Goal: Task Accomplishment & Management: Manage account settings

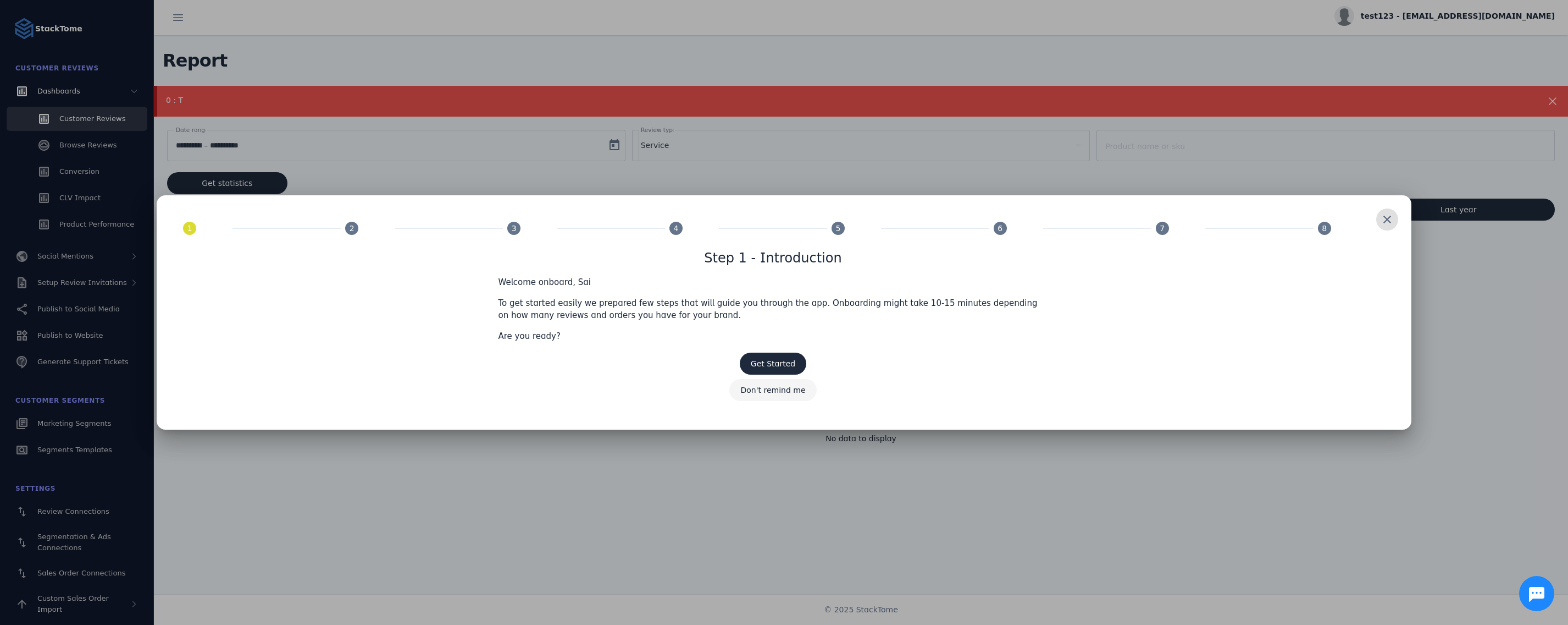
click at [773, 390] on span "Don't remind me" at bounding box center [773, 390] width 65 height 8
click at [769, 384] on span at bounding box center [773, 390] width 87 height 26
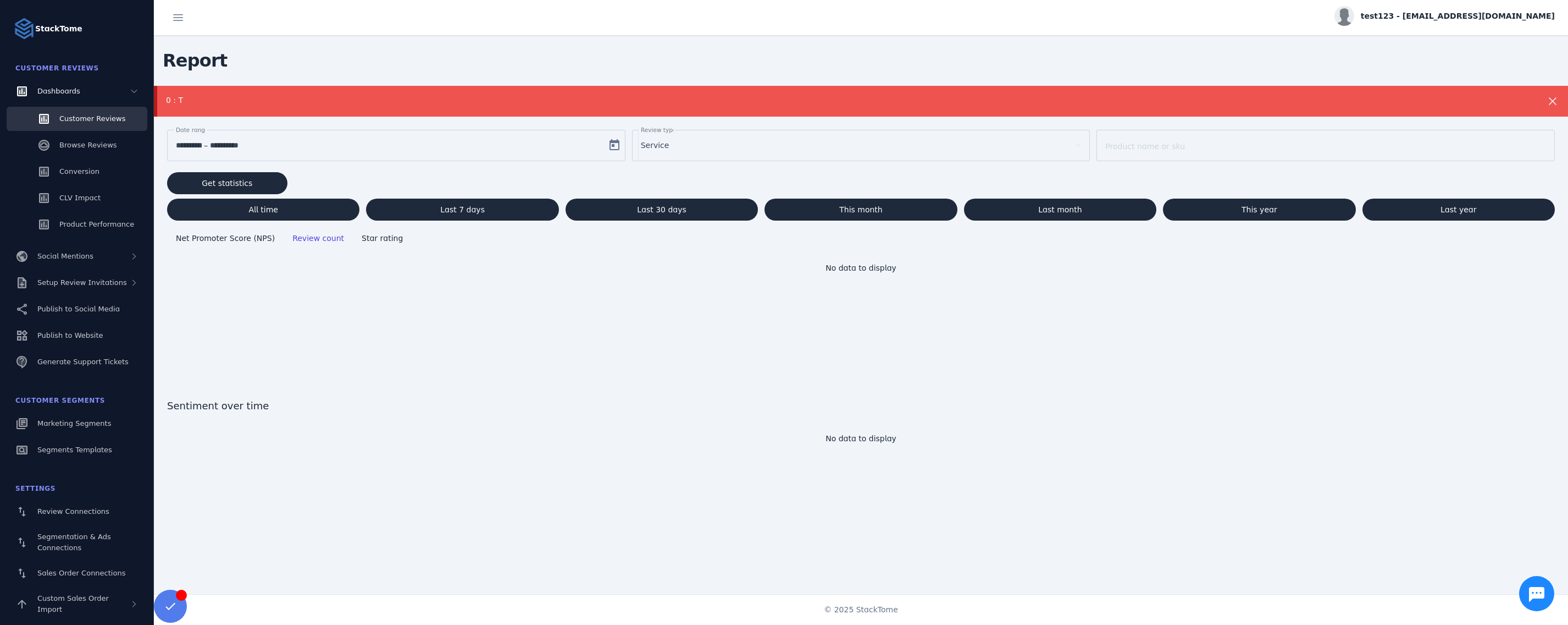
click at [1467, 10] on span "test123 - [EMAIL_ADDRESS][DOMAIN_NAME]" at bounding box center [1457, 16] width 194 height 12
click at [1513, 43] on span "My Profile" at bounding box center [1523, 44] width 37 height 13
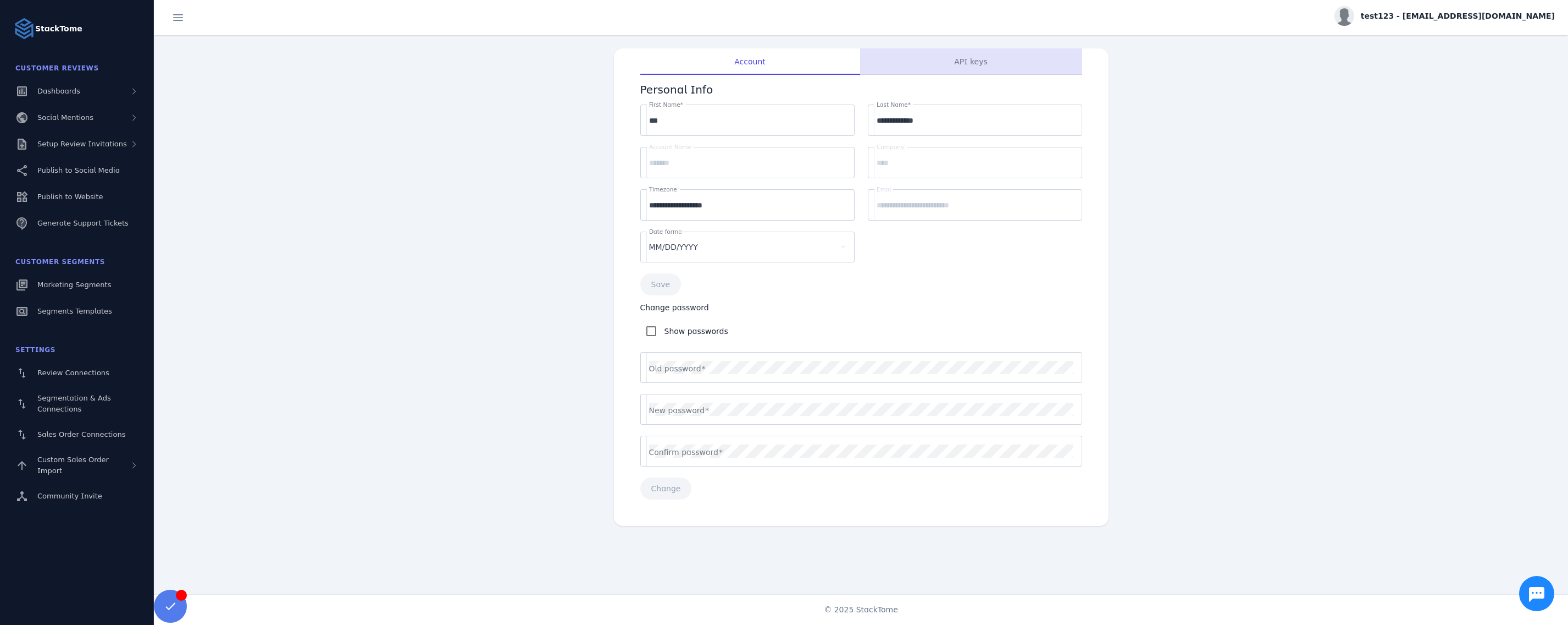
click at [995, 60] on div "API keys" at bounding box center [970, 62] width 222 height 26
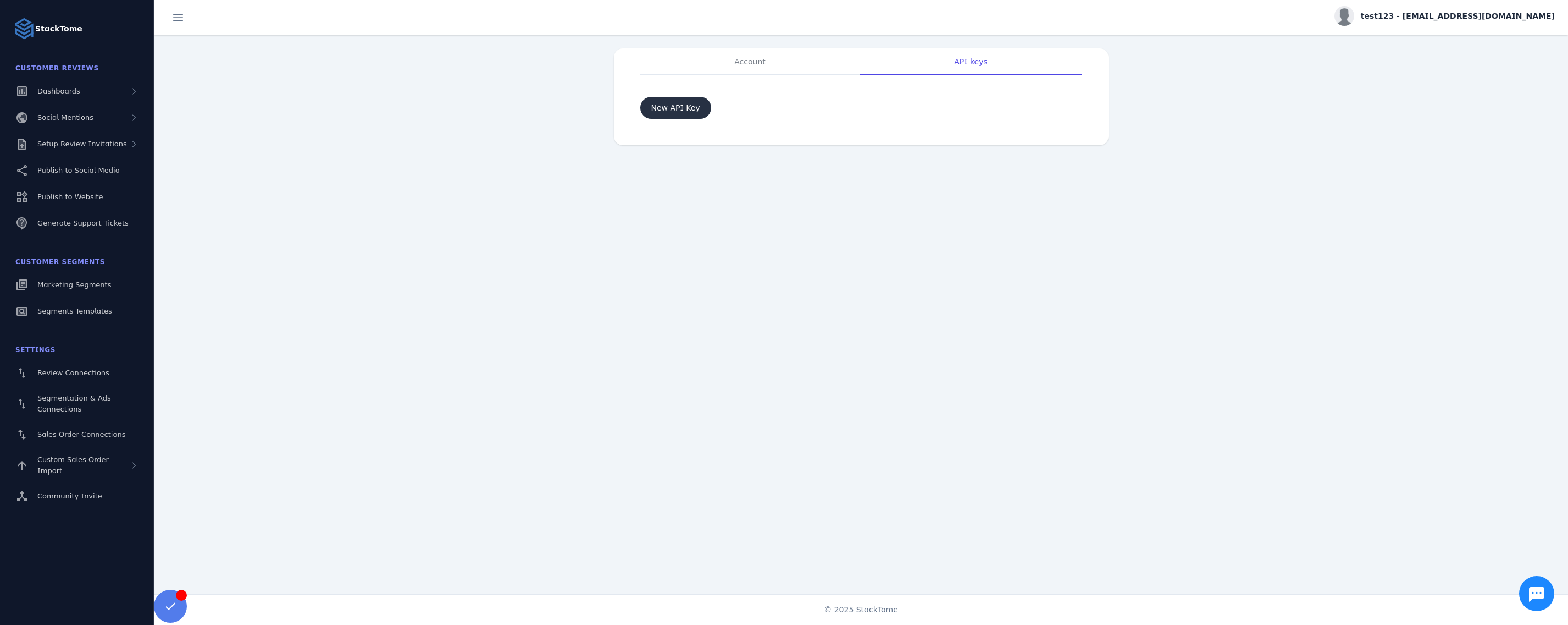
click at [667, 109] on span "New API Key" at bounding box center [676, 107] width 49 height 8
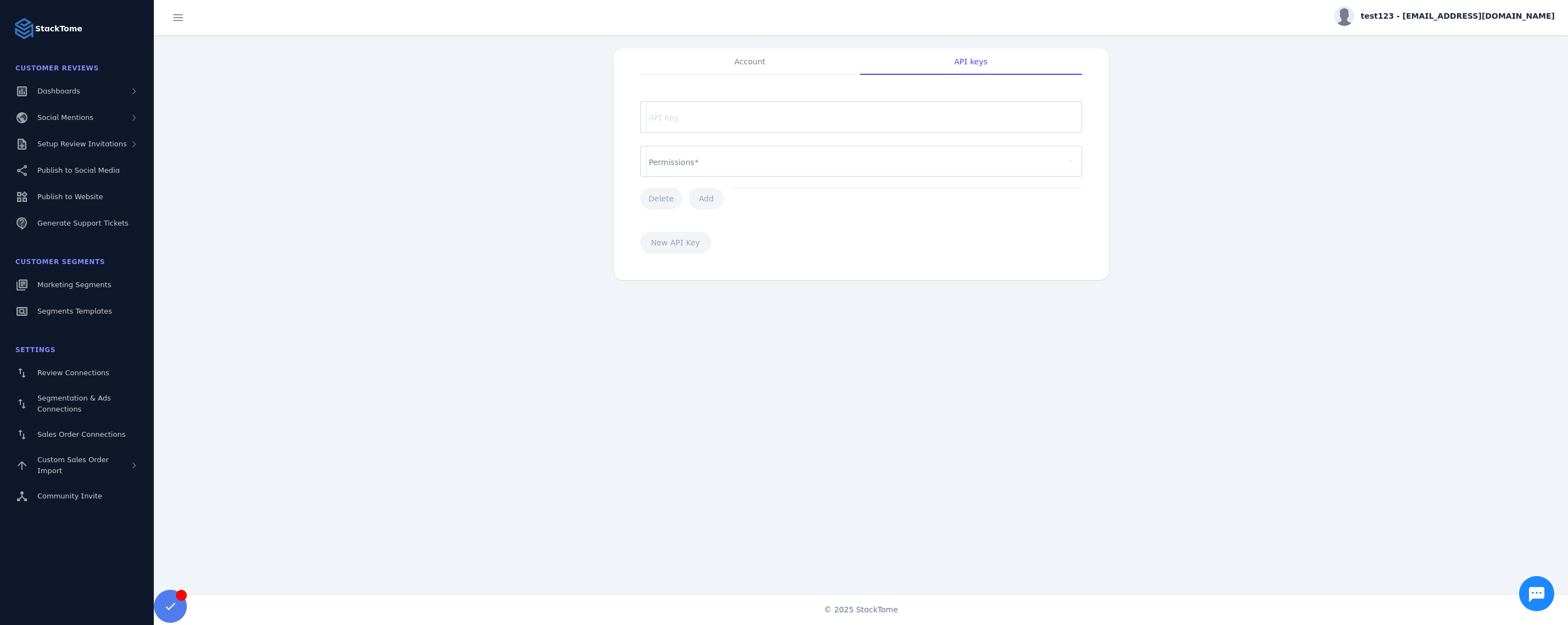
click at [675, 124] on mat-form-field "API Key" at bounding box center [861, 122] width 442 height 42
click at [741, 105] on mat-form-field "API Key" at bounding box center [861, 122] width 442 height 42
click at [670, 247] on div "API Key Permissions Delete Add New API Key" at bounding box center [861, 170] width 468 height 192
click at [833, 158] on div "API key permissions" at bounding box center [856, 161] width 414 height 13
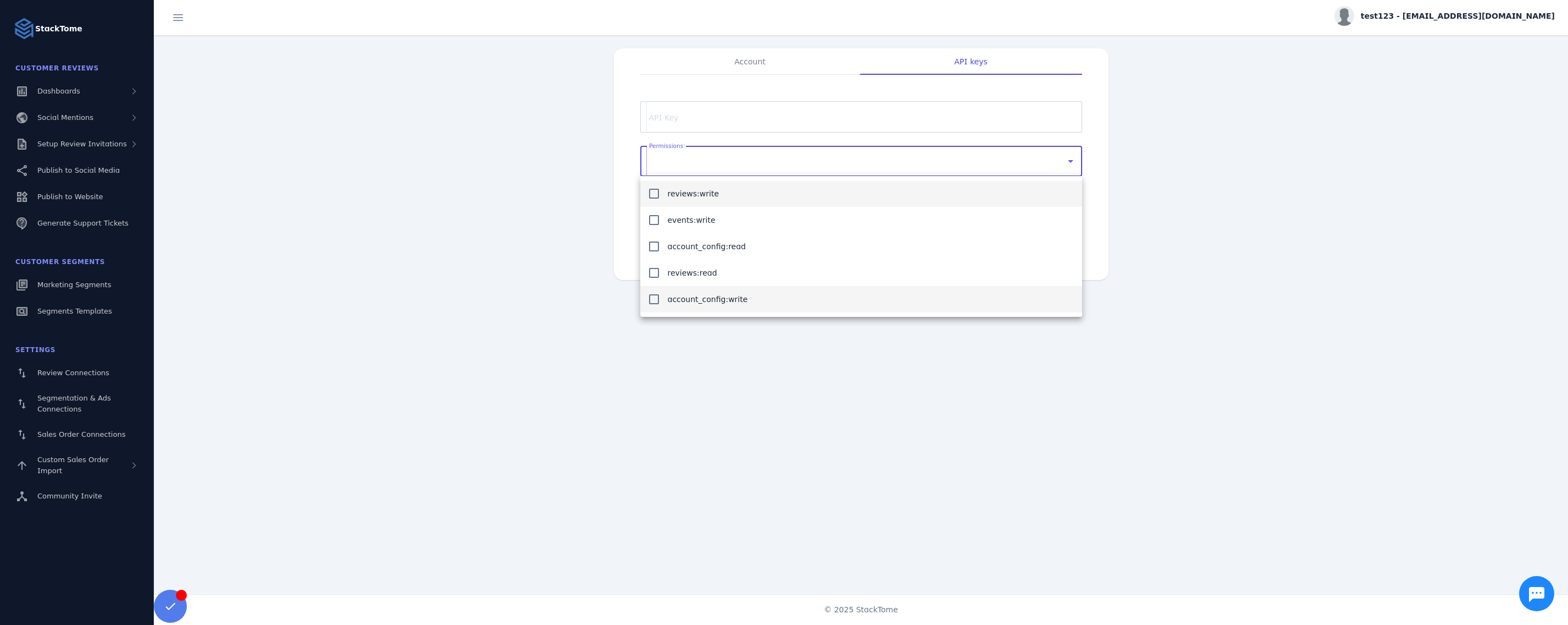
click at [744, 298] on mat-option "account_config:write" at bounding box center [861, 299] width 442 height 26
